Goal: Find specific page/section: Find specific page/section

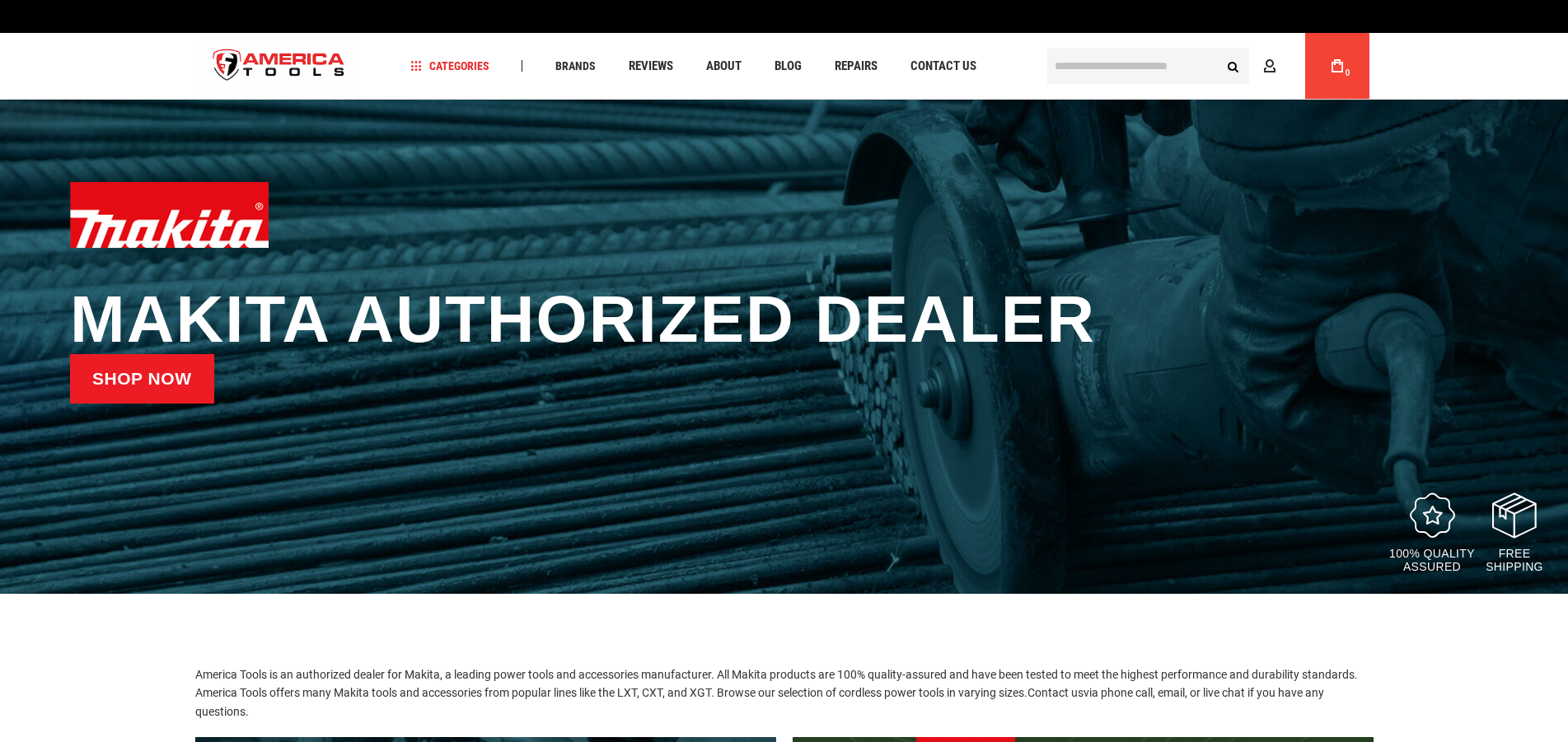
click at [167, 389] on link "Shop now" at bounding box center [141, 379] width 144 height 50
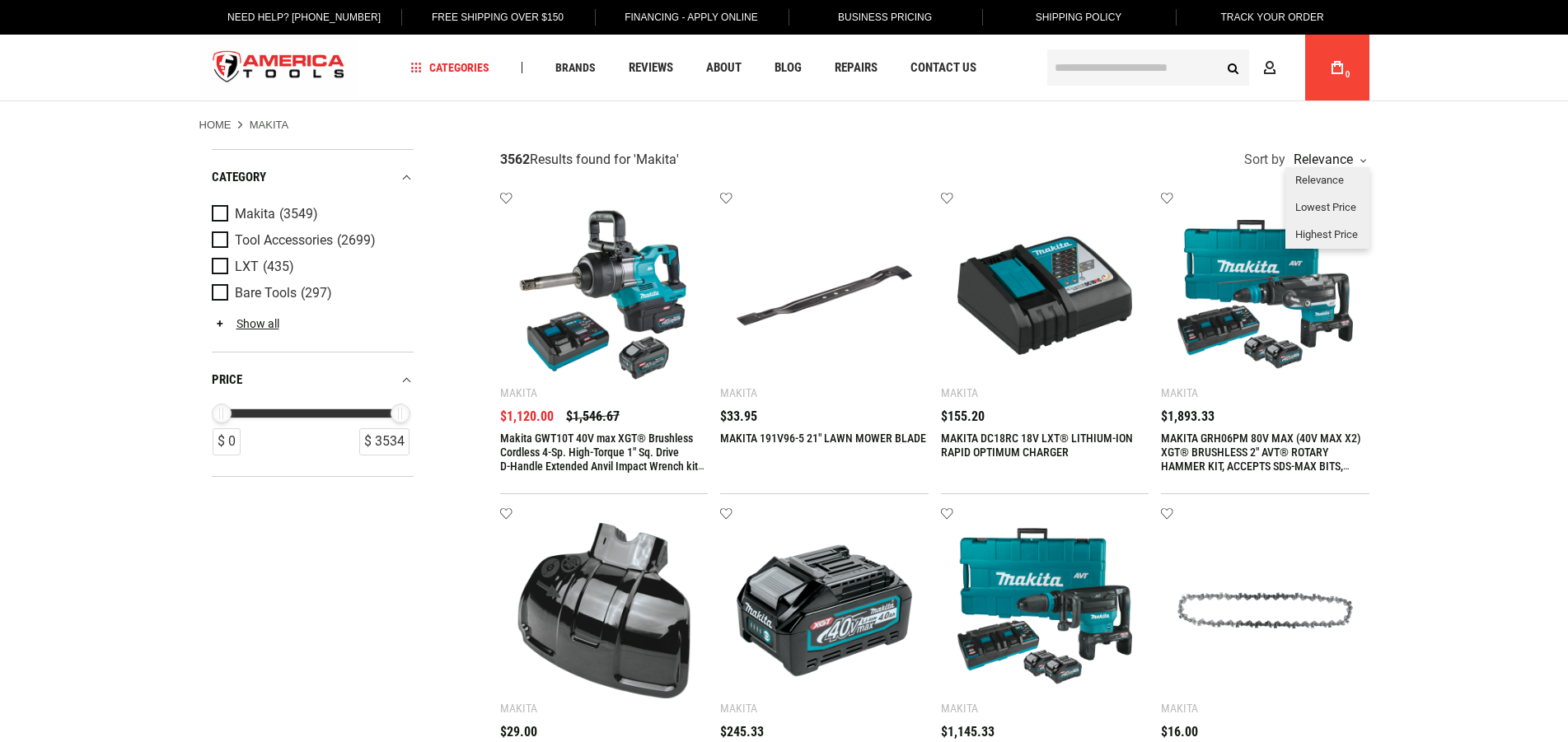
click at [1326, 167] on div "Relevance" at bounding box center [1327, 160] width 76 height 13
click at [1325, 247] on div "Highest Price" at bounding box center [1327, 235] width 84 height 27
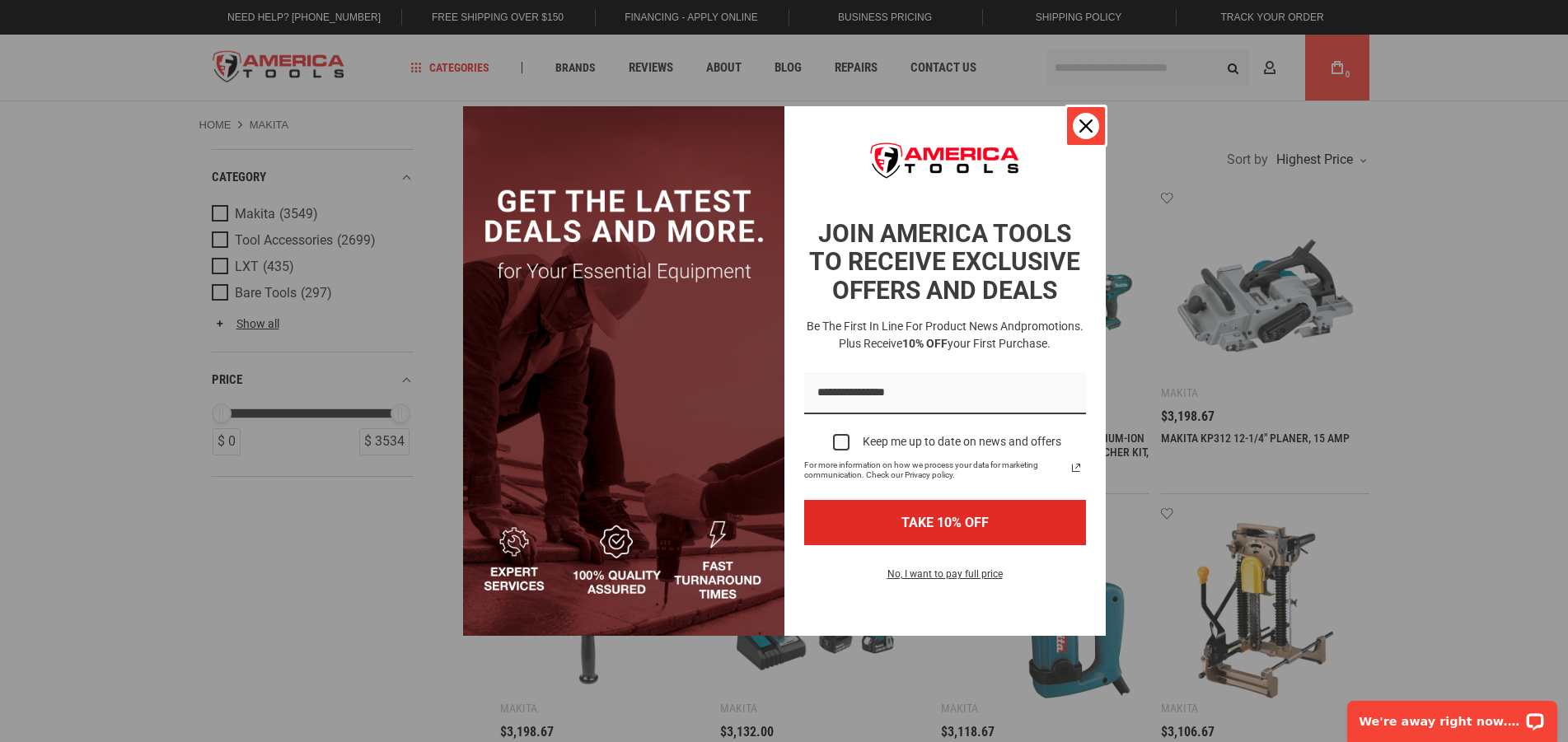
click at [1076, 128] on div "Close" at bounding box center [1086, 125] width 26 height 26
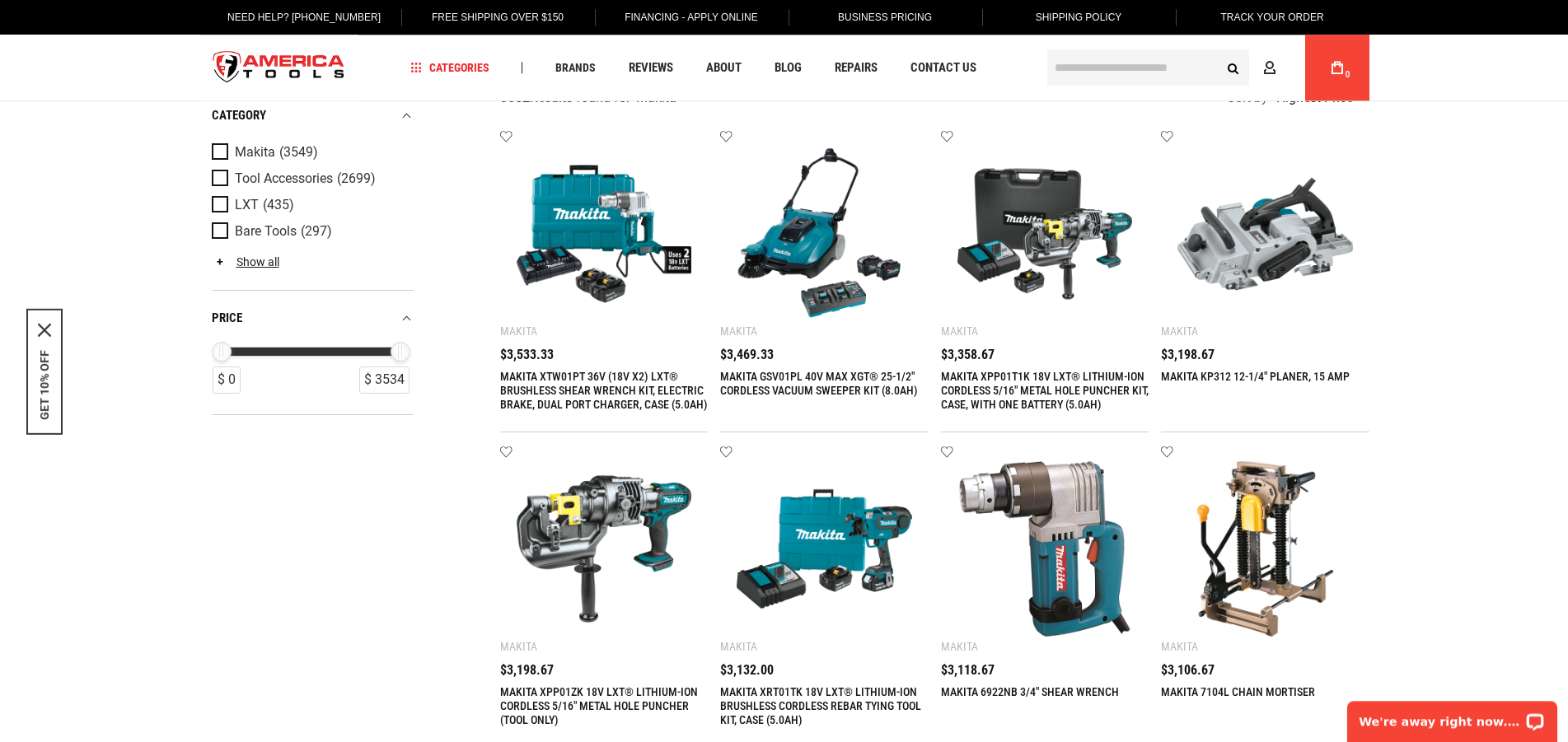
scroll to position [196, 0]
